Goal: Task Accomplishment & Management: Manage account settings

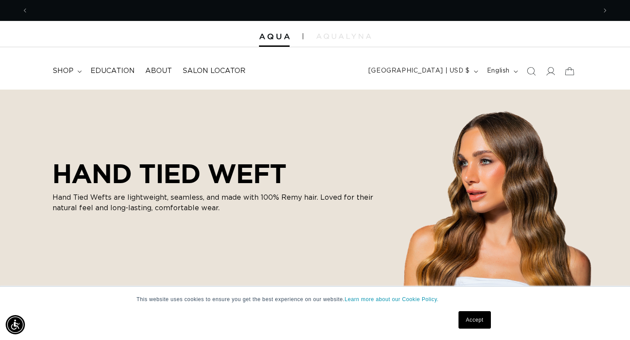
scroll to position [0, 568]
click at [339, 36] on img at bounding box center [343, 36] width 55 height 5
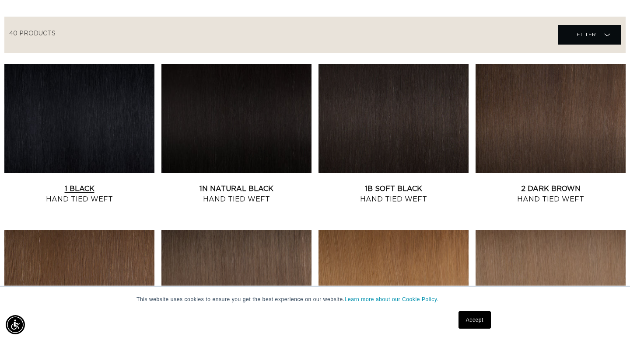
click at [135, 184] on link "1 Black Hand Tied Weft" at bounding box center [79, 194] width 150 height 21
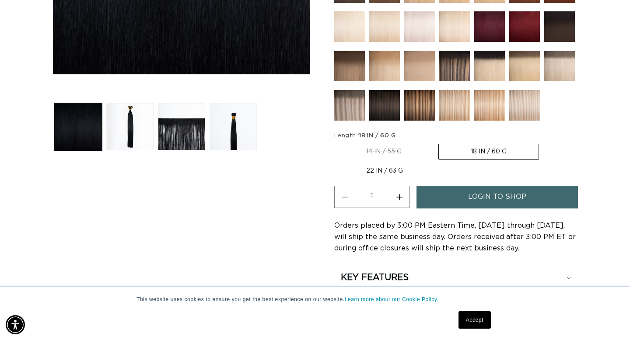
scroll to position [0, 568]
click at [406, 204] on button "Increase quantity for 1 Black - Hand Tied Weft" at bounding box center [399, 197] width 20 height 22
type input "2"
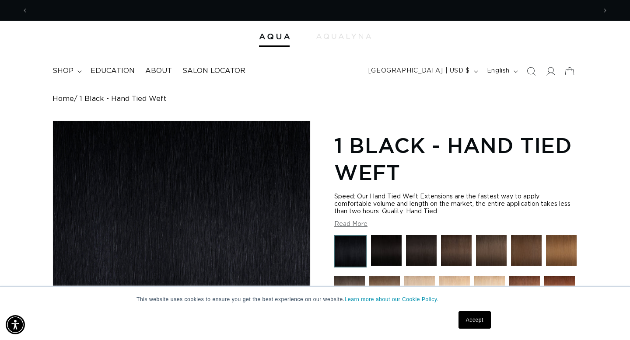
scroll to position [0, 0]
click at [467, 321] on link "Accept" at bounding box center [475, 321] width 32 height 18
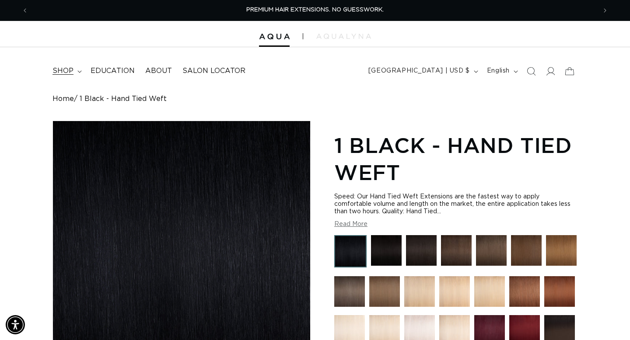
click at [66, 70] on span "shop" at bounding box center [63, 71] width 21 height 9
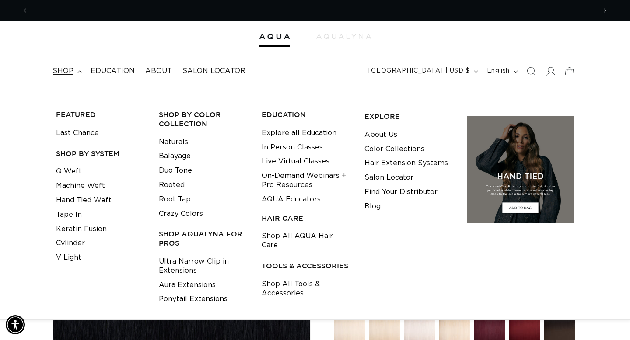
scroll to position [0, 1136]
click at [71, 167] on link "Q Weft" at bounding box center [69, 172] width 26 height 14
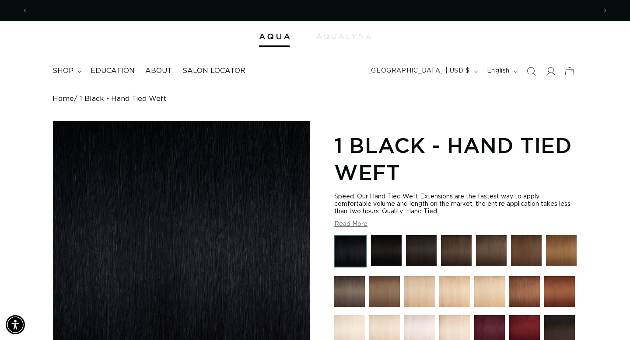
scroll to position [0, 0]
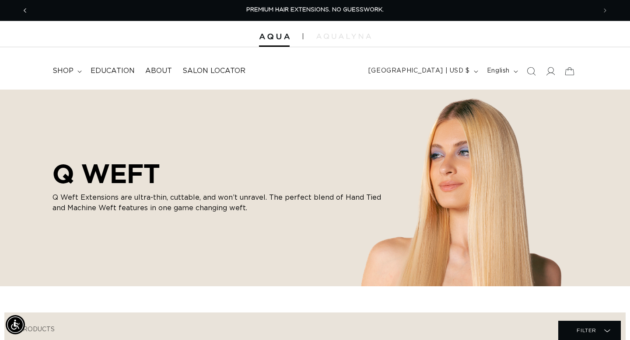
click at [19, 8] on button "Previous announcement" at bounding box center [24, 10] width 19 height 17
click at [54, 74] on span "shop" at bounding box center [63, 71] width 21 height 9
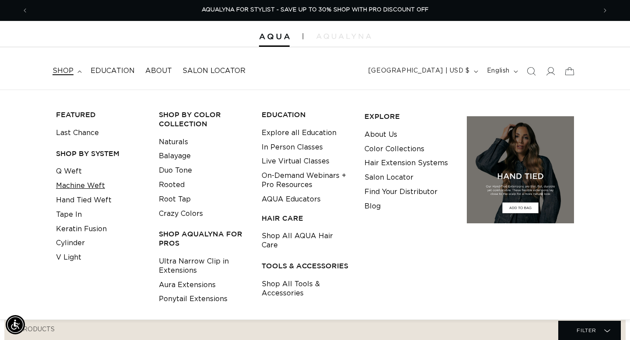
click at [78, 186] on link "Machine Weft" at bounding box center [80, 186] width 49 height 14
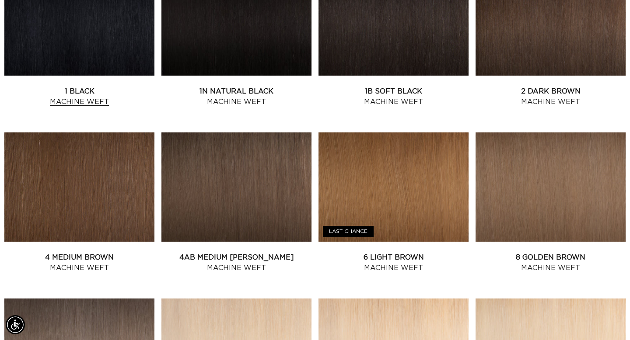
scroll to position [391, 0]
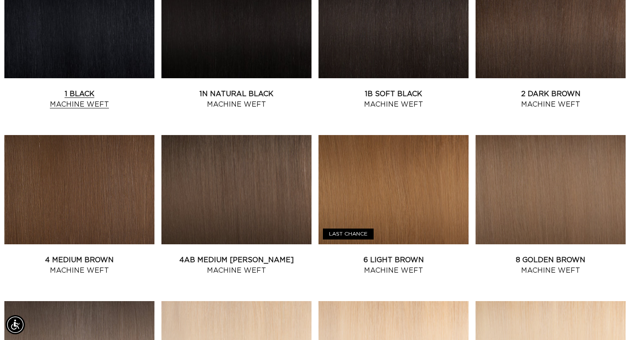
click at [95, 89] on link "1 Black Machine Weft" at bounding box center [79, 99] width 150 height 21
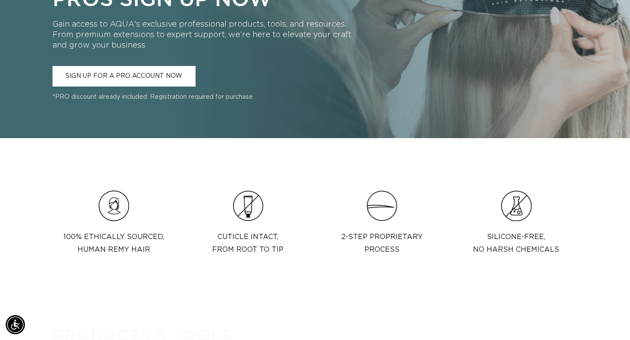
scroll to position [0, 1136]
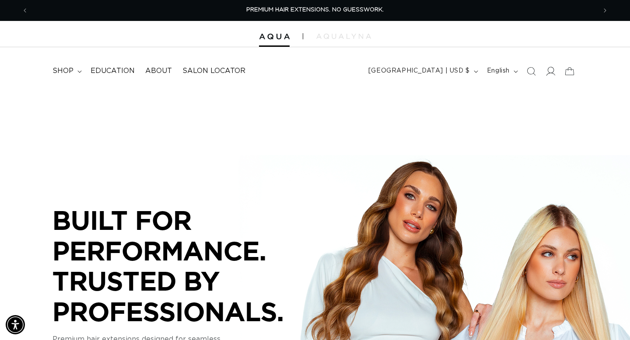
click at [545, 70] on span at bounding box center [550, 71] width 19 height 19
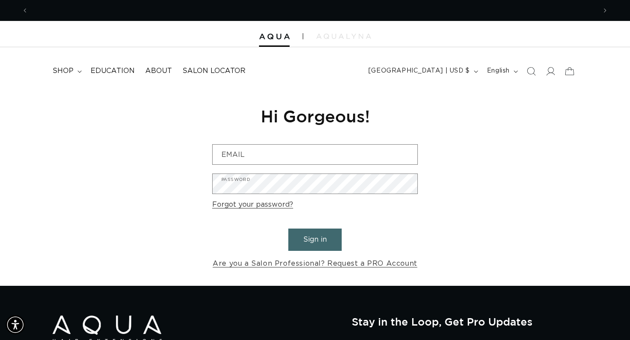
scroll to position [0, 568]
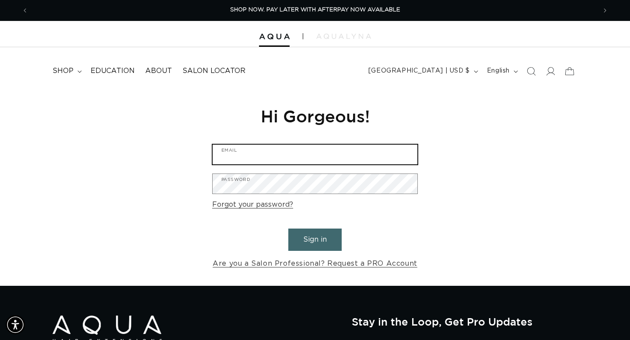
click at [274, 151] on input "Email" at bounding box center [315, 155] width 205 height 20
type input "maddie@elevationweightloss.com"
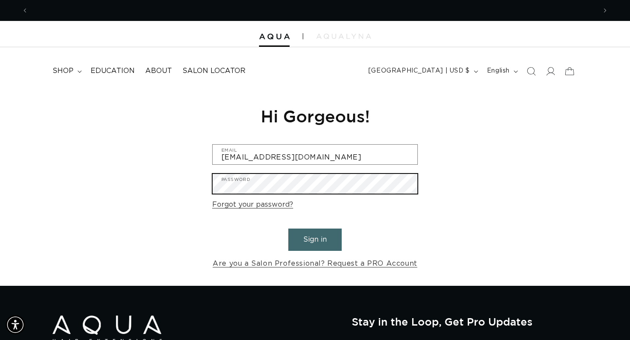
scroll to position [0, 1136]
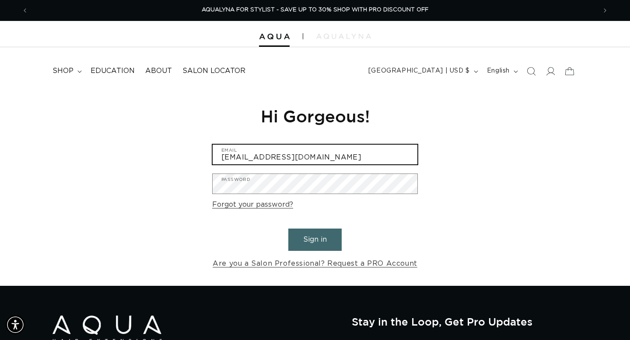
click at [340, 158] on input "maddie@elevationweightloss.com" at bounding box center [315, 155] width 205 height 20
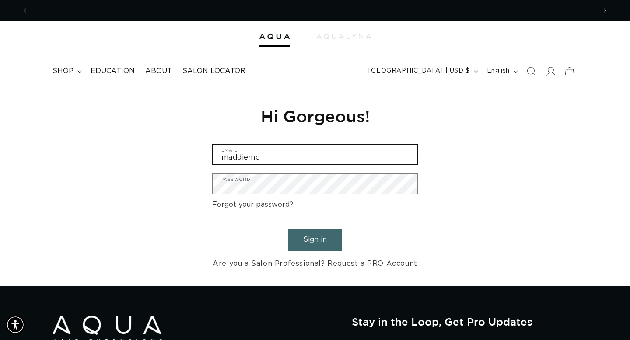
scroll to position [0, 568]
type input "maddiemo1212@gmail.com"
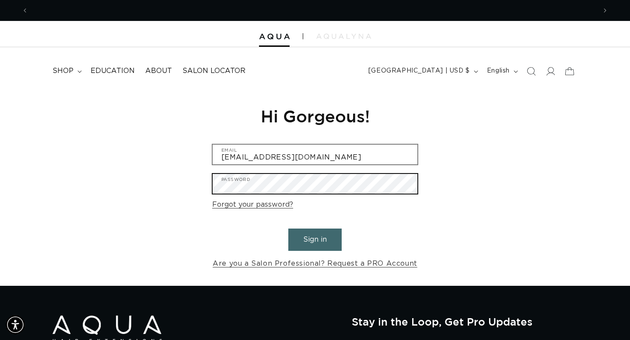
scroll to position [0, 1136]
click at [288, 229] on button "Sign in" at bounding box center [314, 240] width 53 height 22
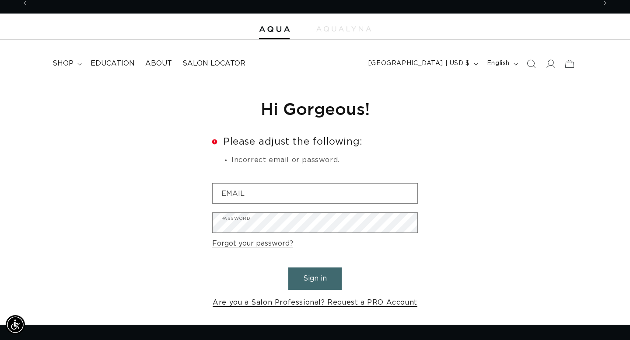
scroll to position [0, 568]
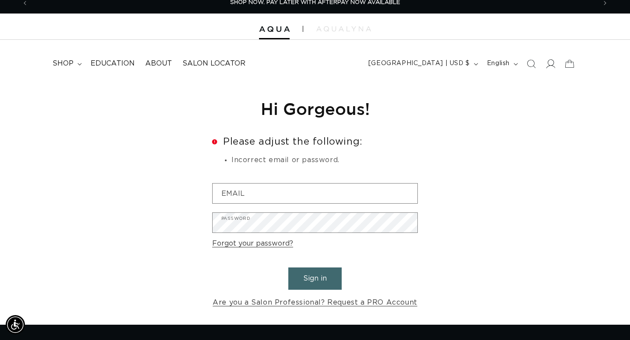
click at [550, 65] on icon at bounding box center [550, 63] width 9 height 9
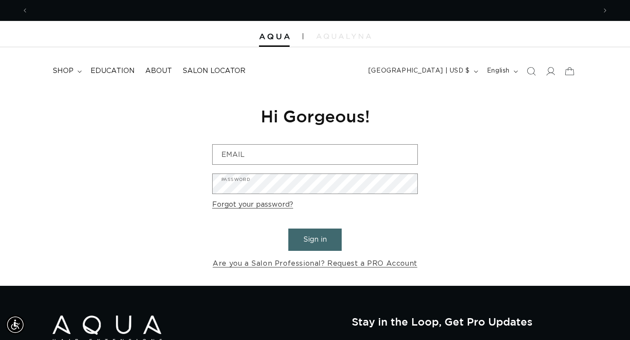
scroll to position [0, 568]
